Goal: Navigation & Orientation: Find specific page/section

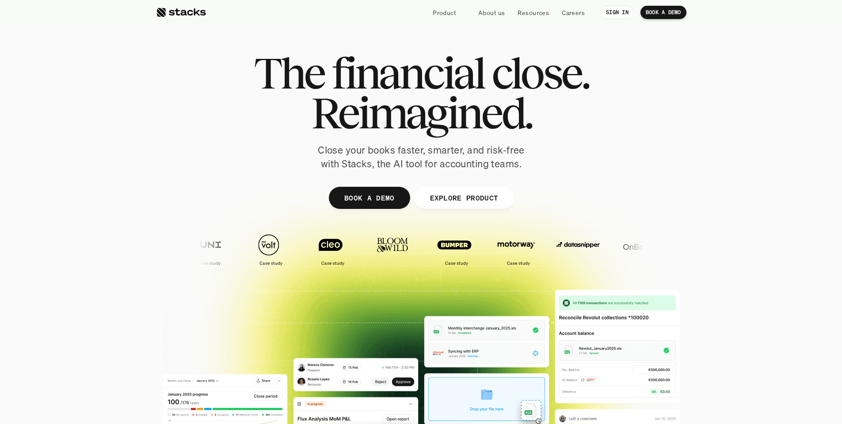
click at [577, 12] on p "Careers" at bounding box center [573, 12] width 23 height 9
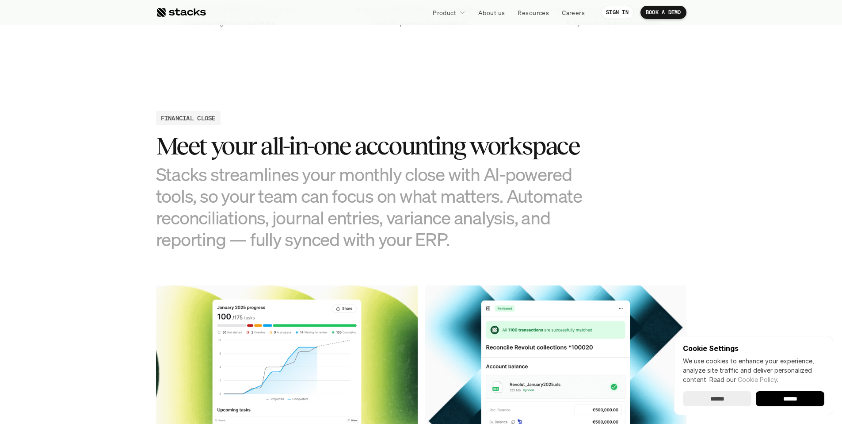
scroll to position [919, 0]
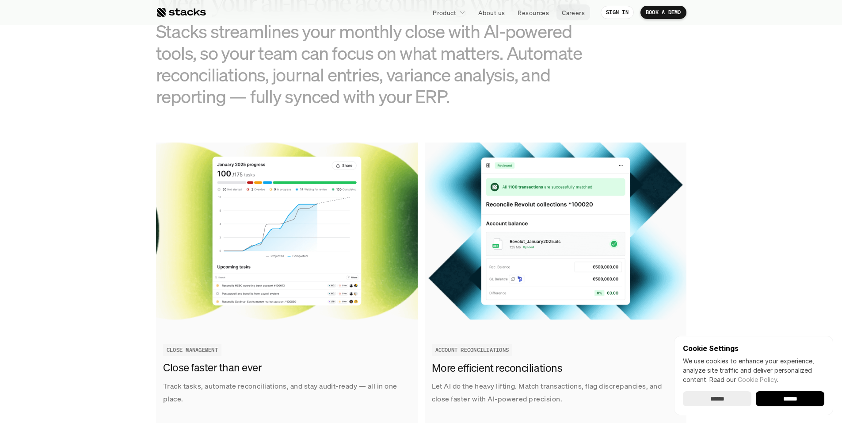
click at [566, 11] on p "Careers" at bounding box center [573, 12] width 23 height 9
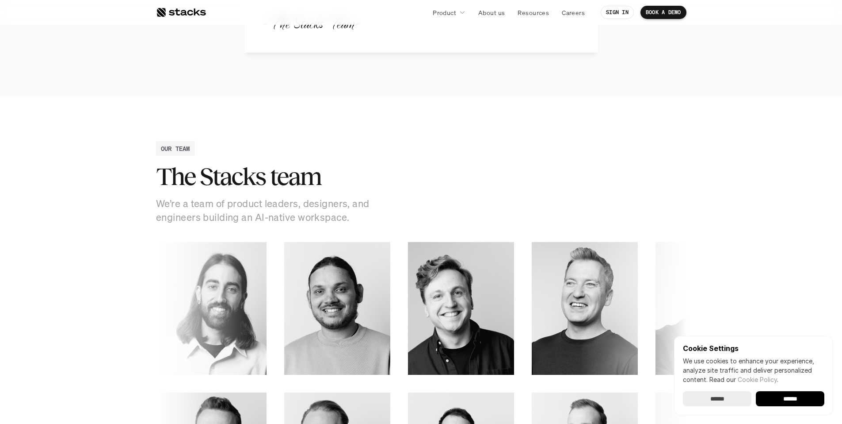
scroll to position [1167, 0]
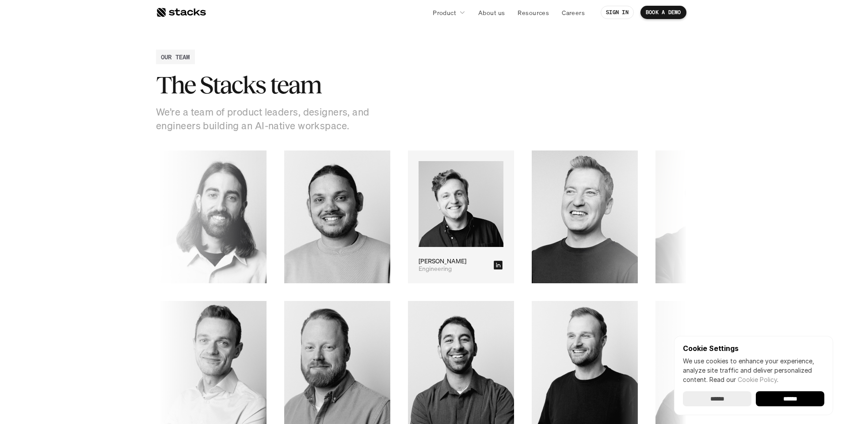
click at [492, 265] on icon at bounding box center [496, 264] width 9 height 9
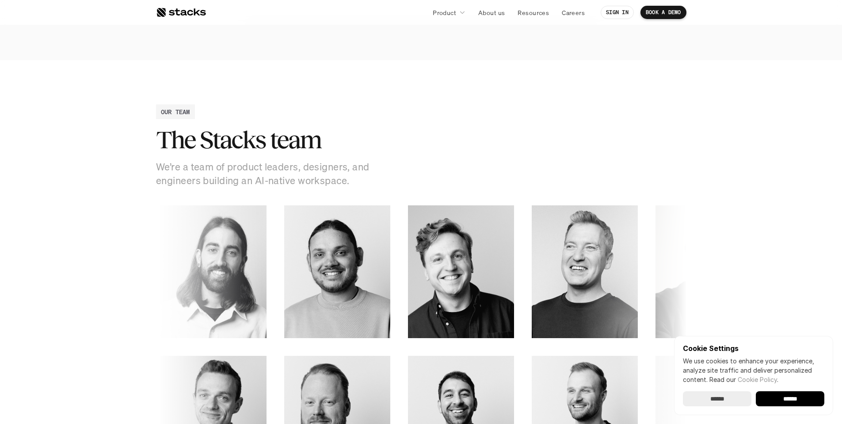
scroll to position [1222, 0]
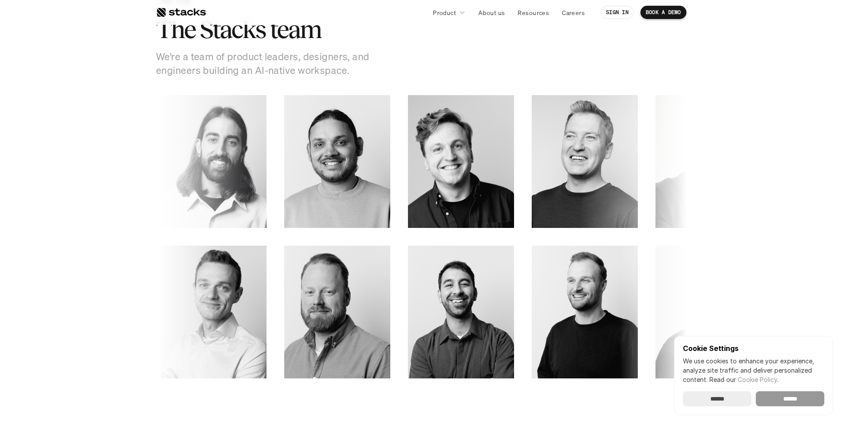
click at [790, 398] on input "******" at bounding box center [790, 398] width 69 height 15
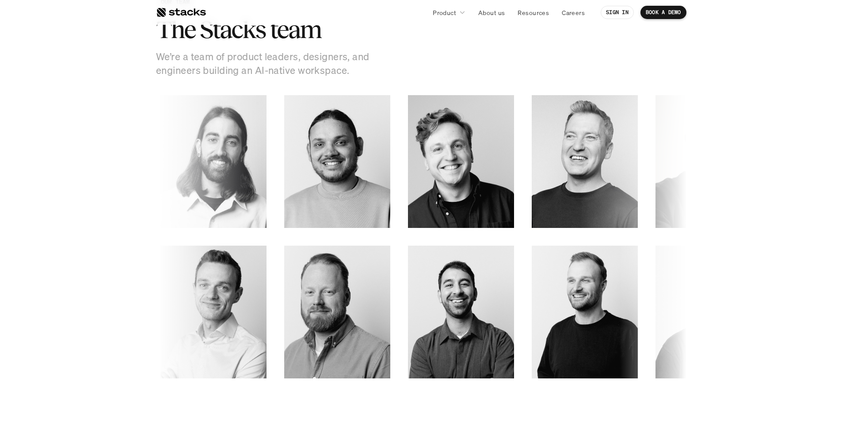
scroll to position [0, 0]
click at [581, 18] on link "Careers" at bounding box center [574, 12] width 34 height 16
